Goal: Task Accomplishment & Management: Manage account settings

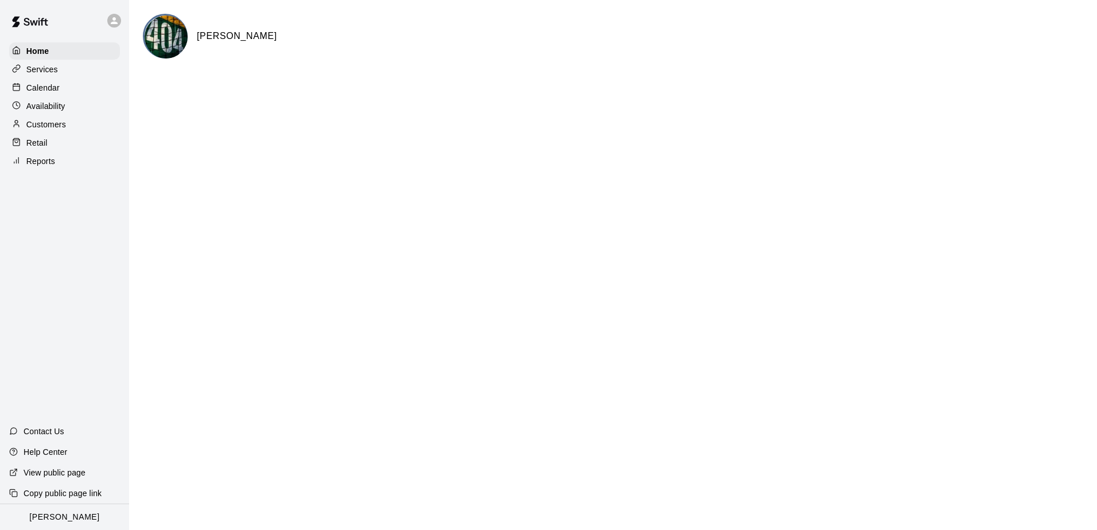
click at [50, 91] on p "Calendar" at bounding box center [42, 87] width 33 height 11
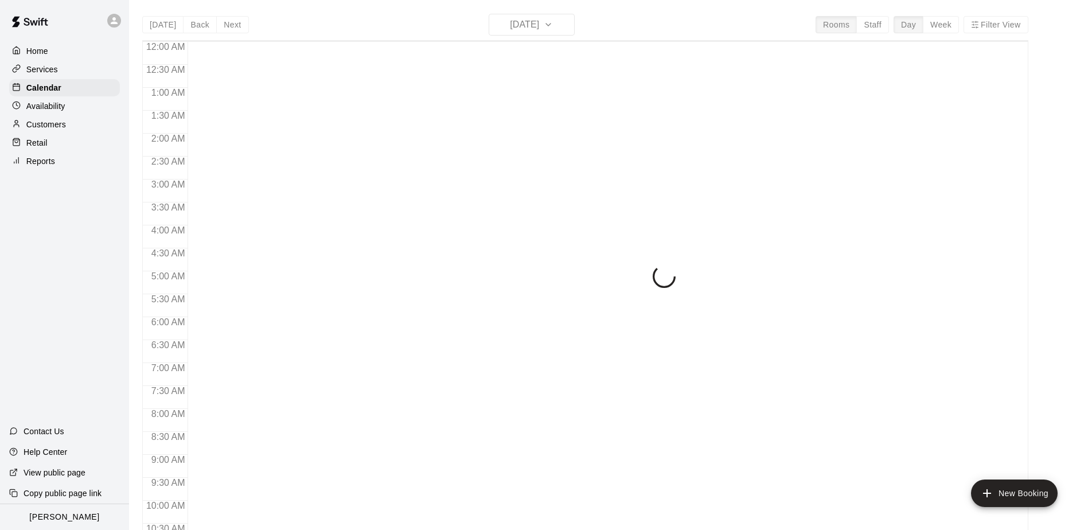
scroll to position [600, 0]
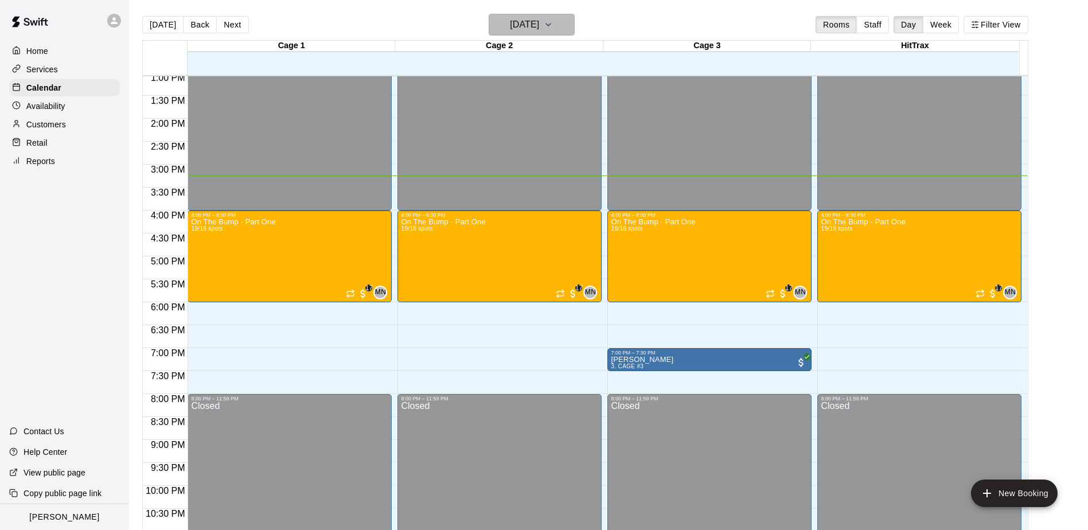
click at [553, 25] on icon "button" at bounding box center [548, 25] width 9 height 14
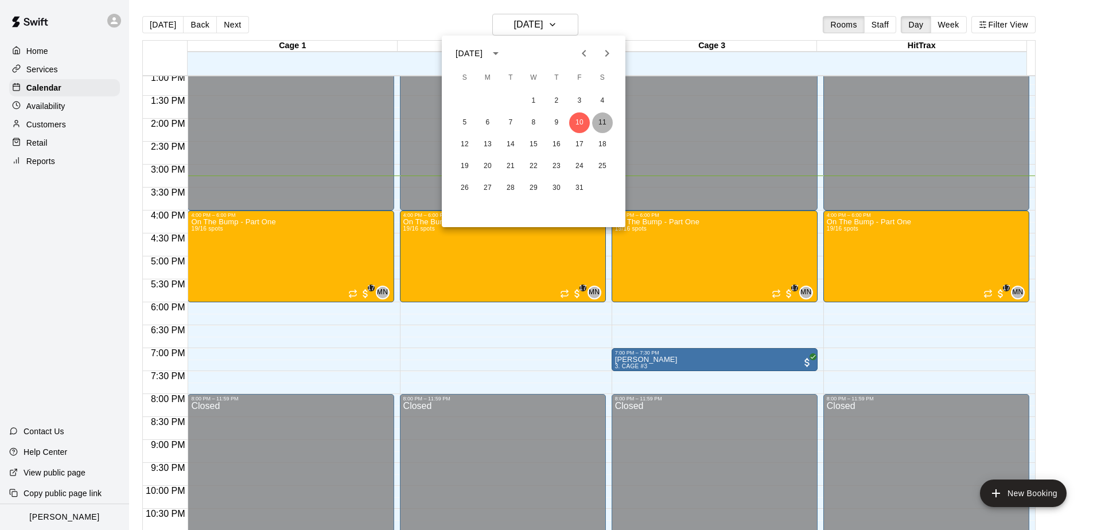
click at [605, 124] on button "11" at bounding box center [602, 122] width 21 height 21
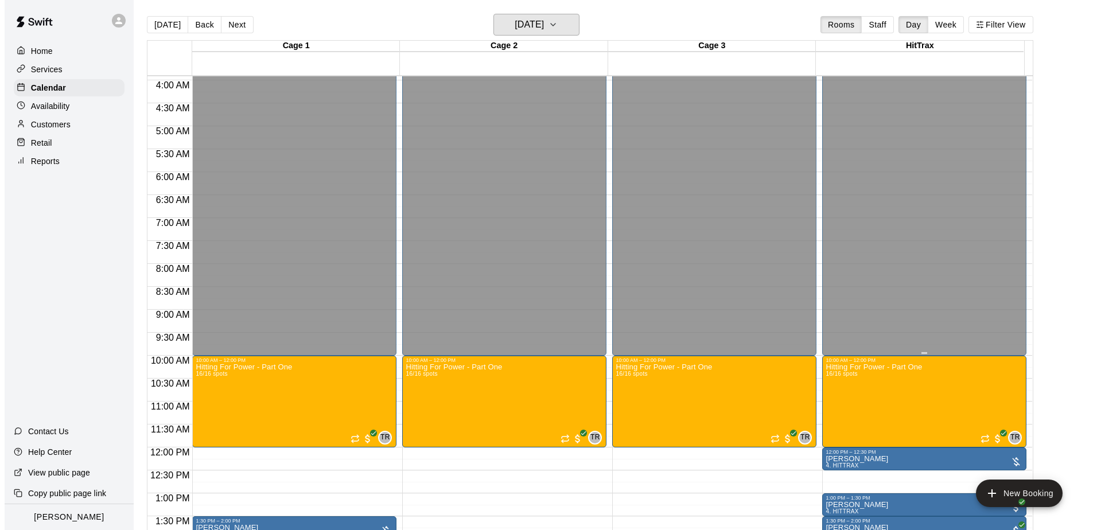
scroll to position [256, 0]
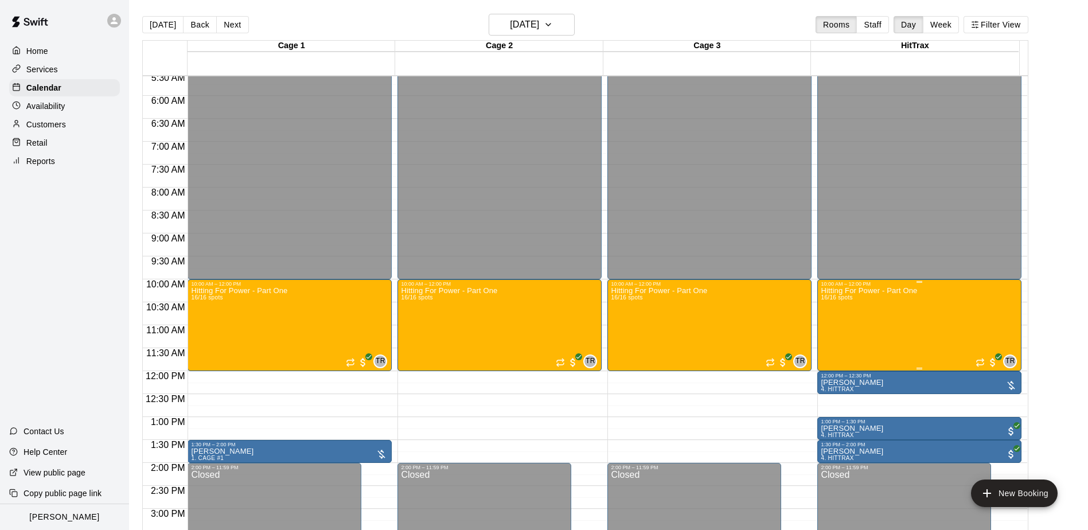
click at [839, 291] on p "Hitting For Power - Part One" at bounding box center [869, 291] width 96 height 0
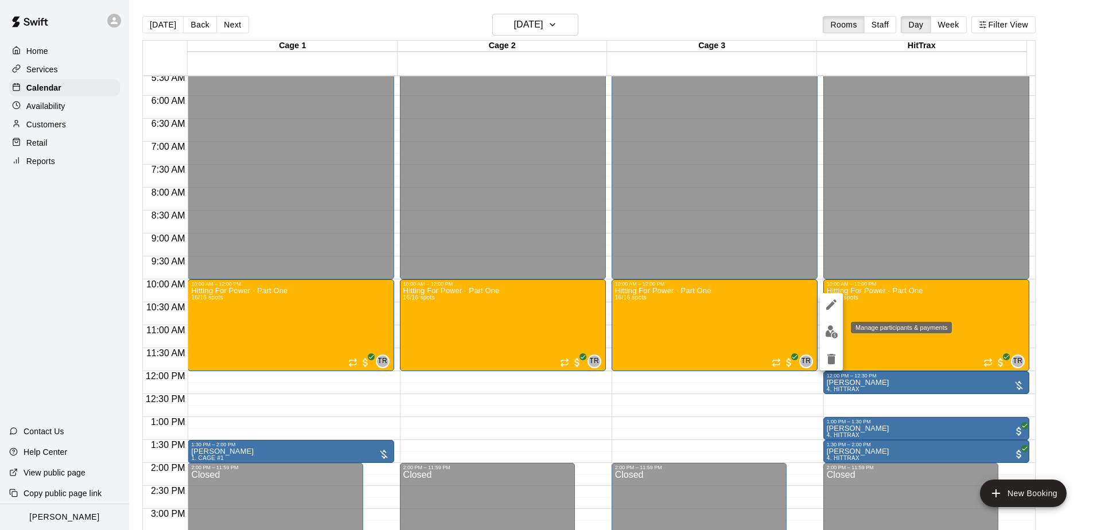
click at [830, 330] on img "edit" at bounding box center [831, 331] width 13 height 13
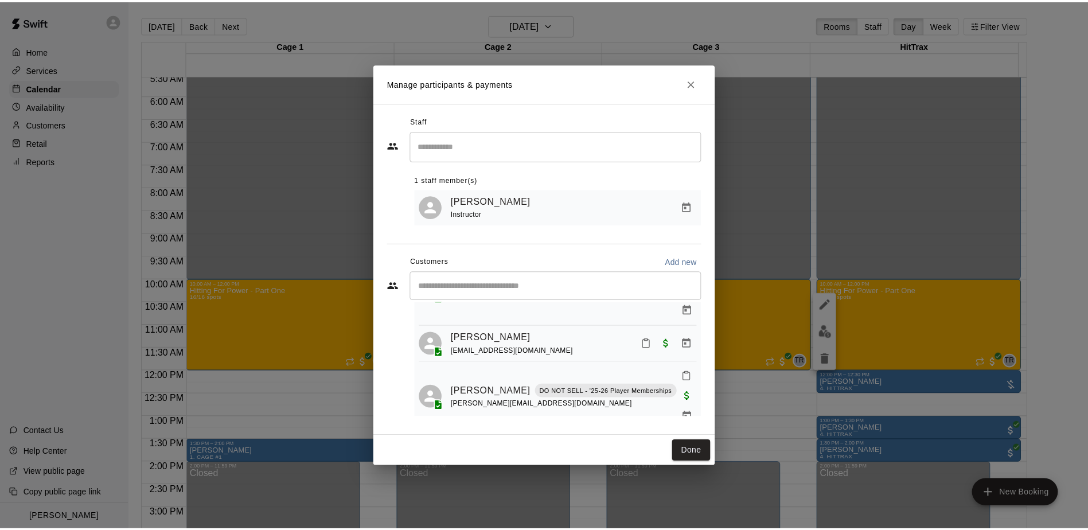
scroll to position [615, 0]
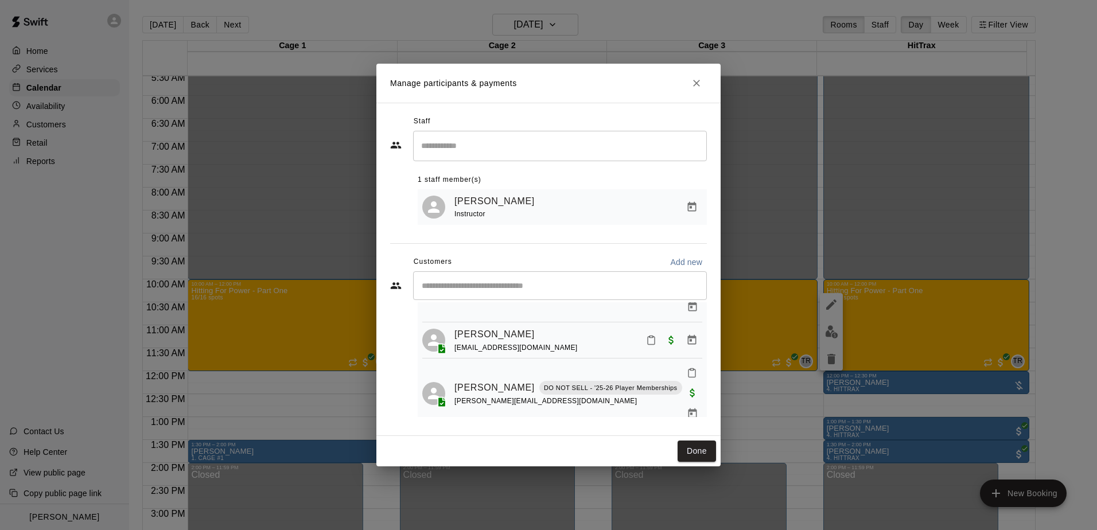
click at [478, 470] on link "[PERSON_NAME]" at bounding box center [494, 477] width 80 height 15
